Goal: Task Accomplishment & Management: Complete application form

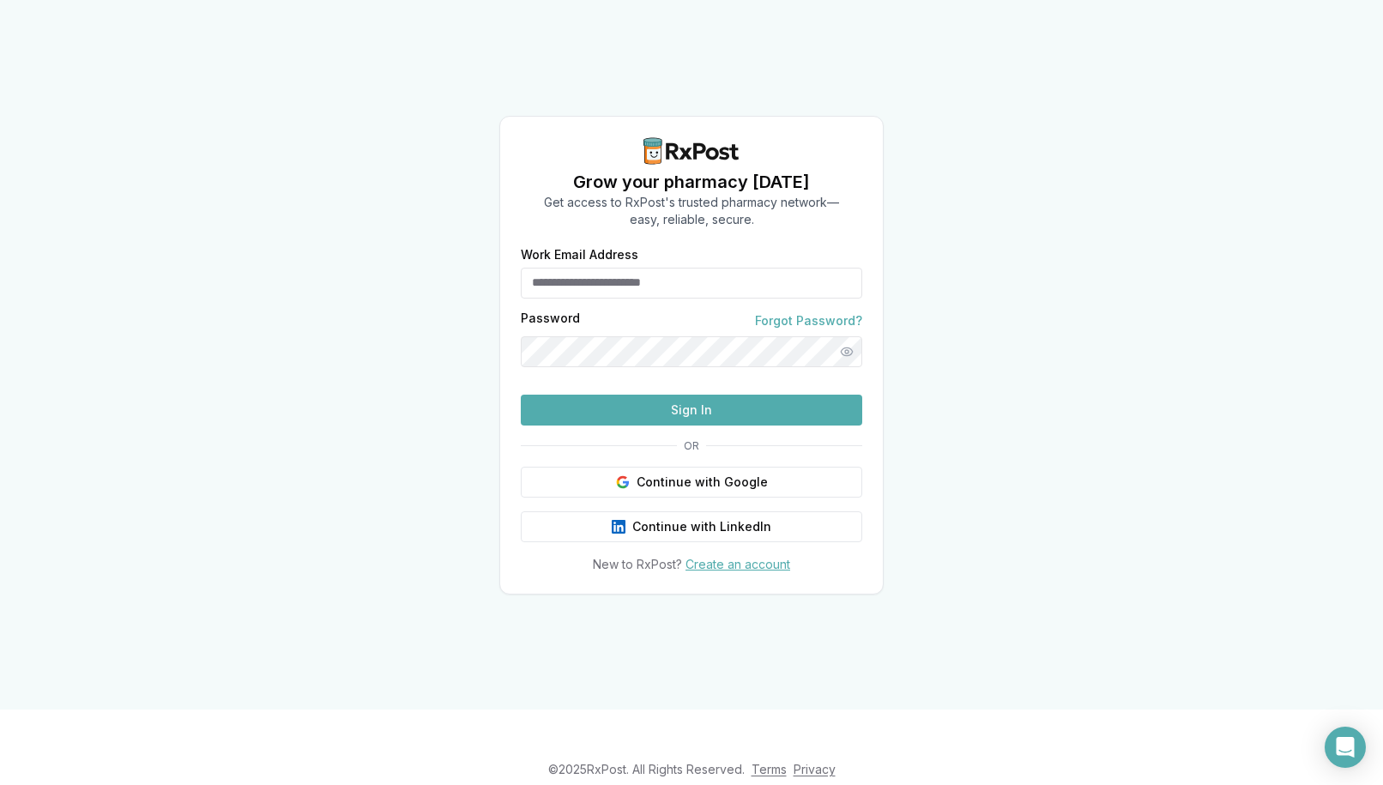
click at [738, 571] on link "Create an account" at bounding box center [737, 564] width 105 height 15
click at [765, 571] on link "Create an account" at bounding box center [737, 564] width 105 height 15
